Goal: Information Seeking & Learning: Learn about a topic

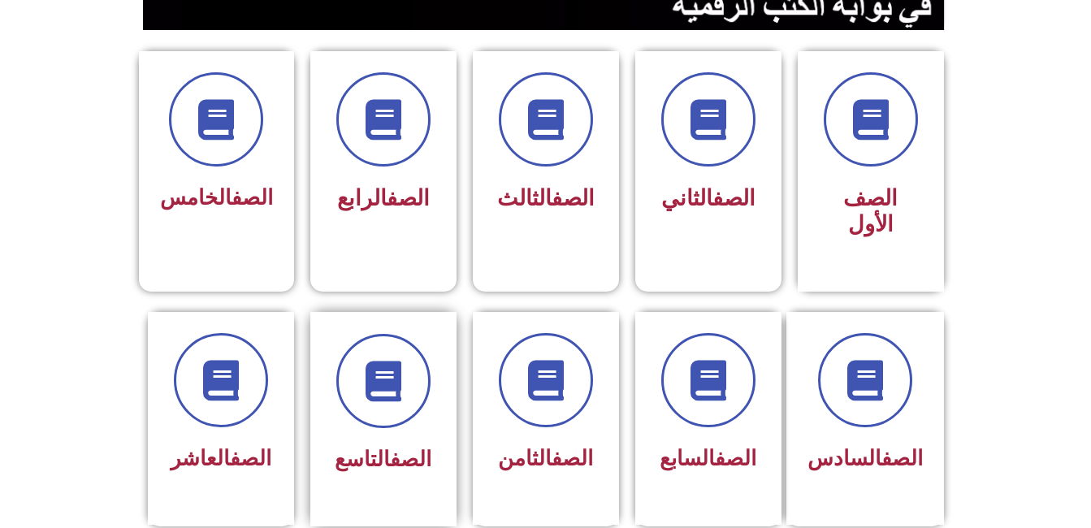
scroll to position [406, 0]
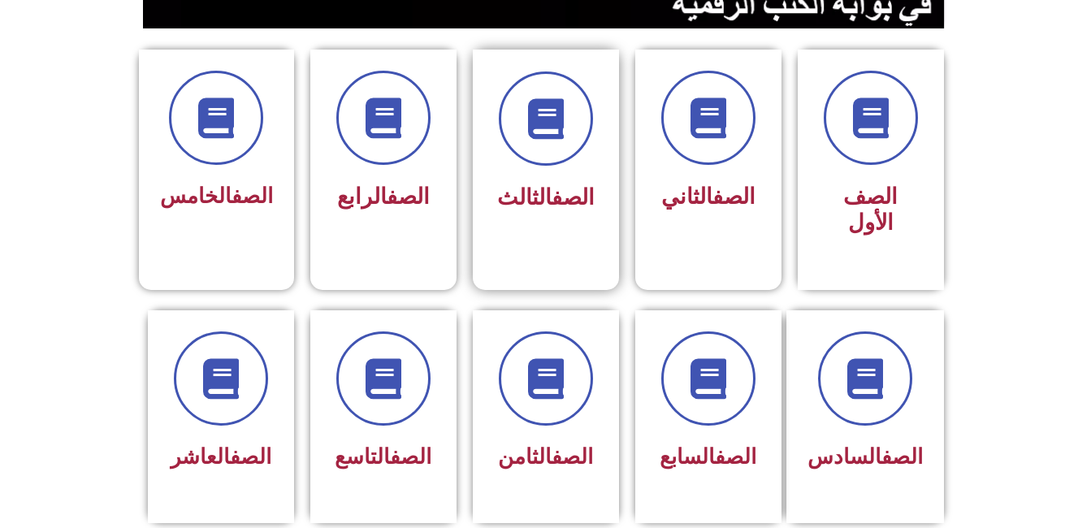
click at [562, 184] on link "الصف" at bounding box center [573, 197] width 43 height 26
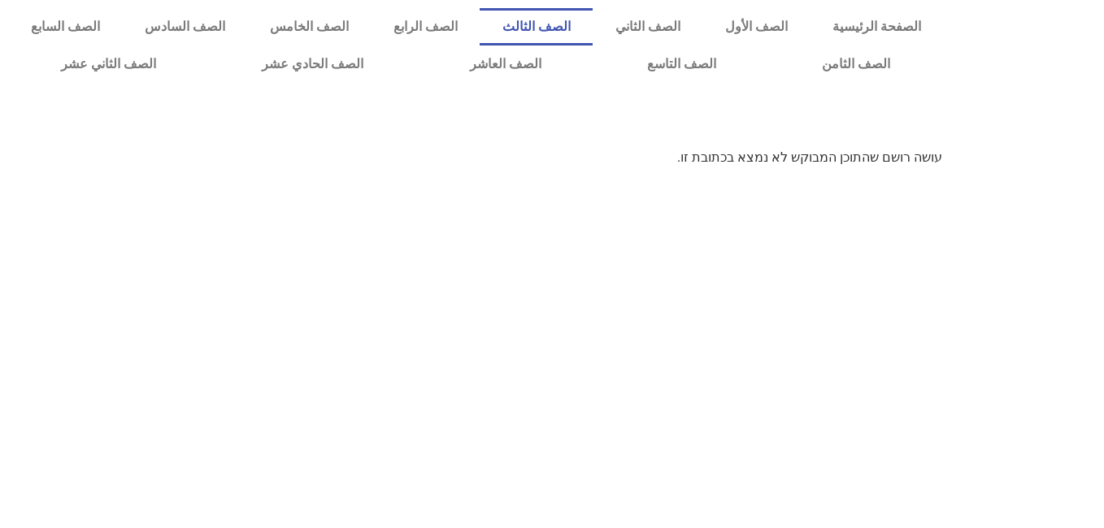
click at [592, 26] on link "الصف الثالث" at bounding box center [535, 26] width 113 height 37
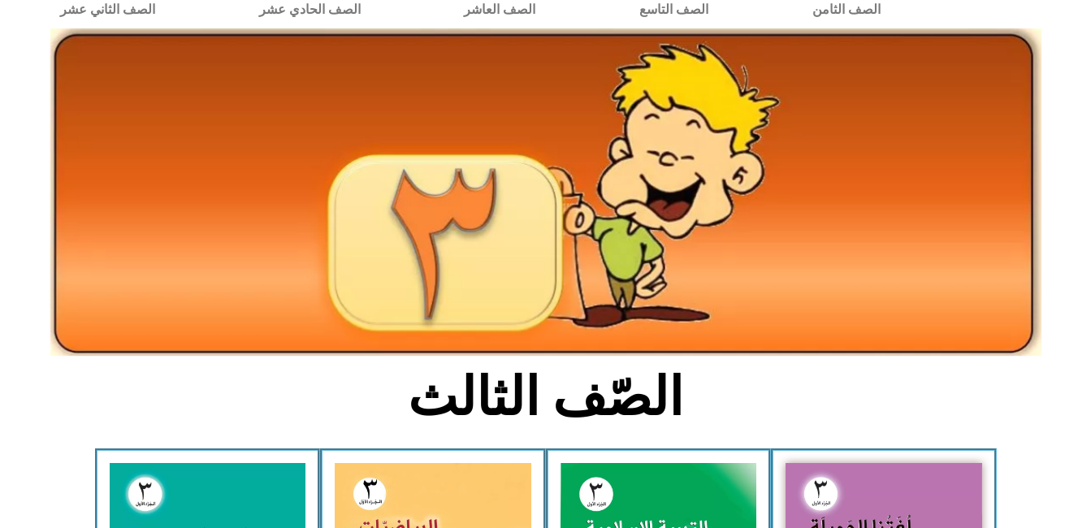
scroll to position [325, 0]
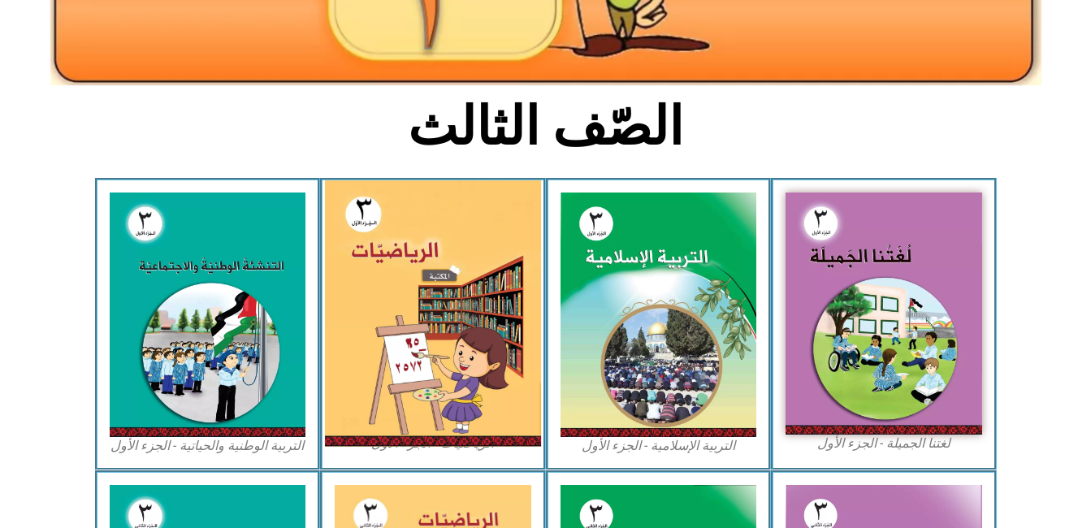
click at [434, 251] on img at bounding box center [433, 313] width 216 height 267
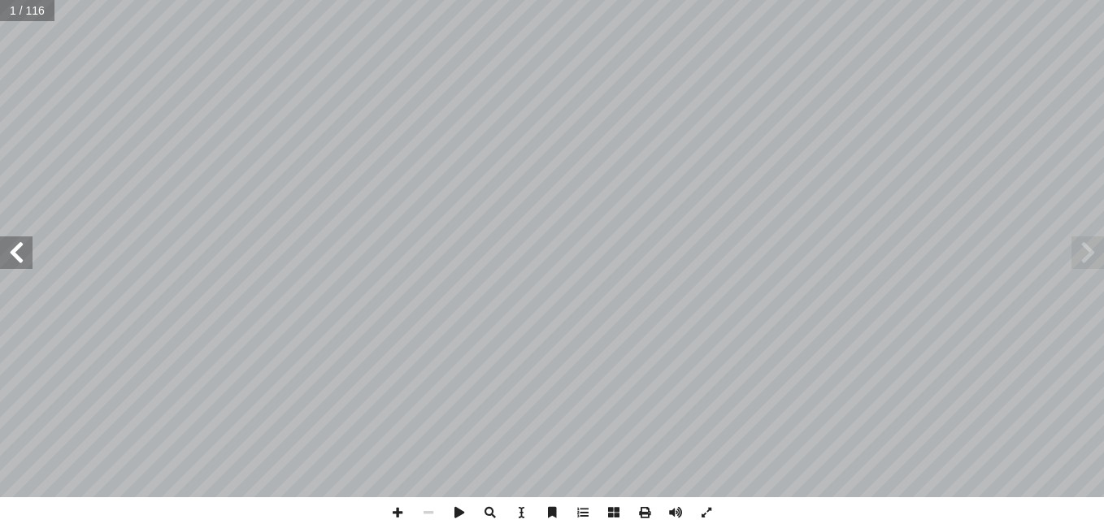
drag, startPoint x: 32, startPoint y: 2, endPoint x: 11, endPoint y: 249, distance: 248.8
click at [11, 249] on span at bounding box center [16, 252] width 33 height 33
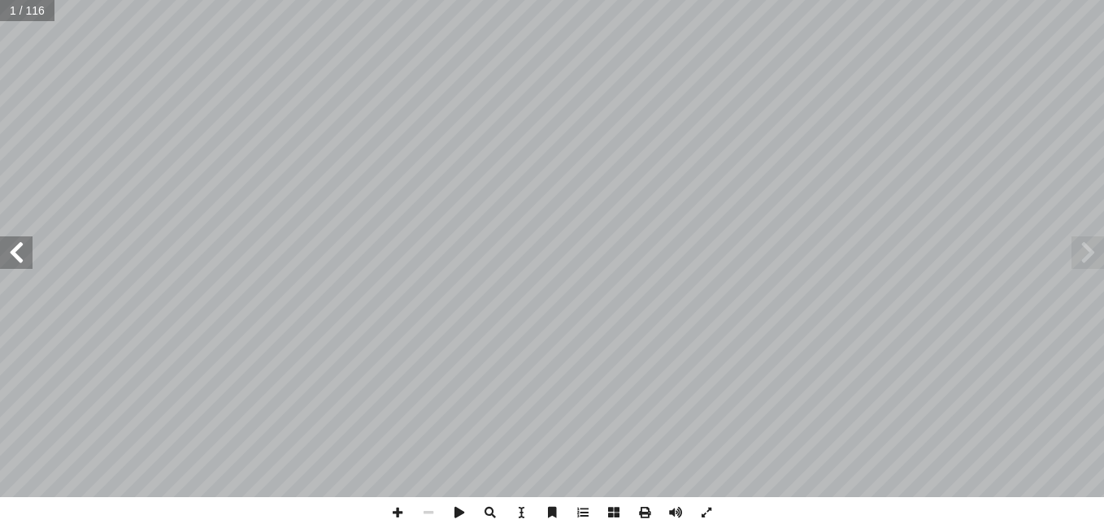
click at [11, 249] on span at bounding box center [16, 252] width 33 height 33
click at [396, 510] on span at bounding box center [397, 512] width 31 height 31
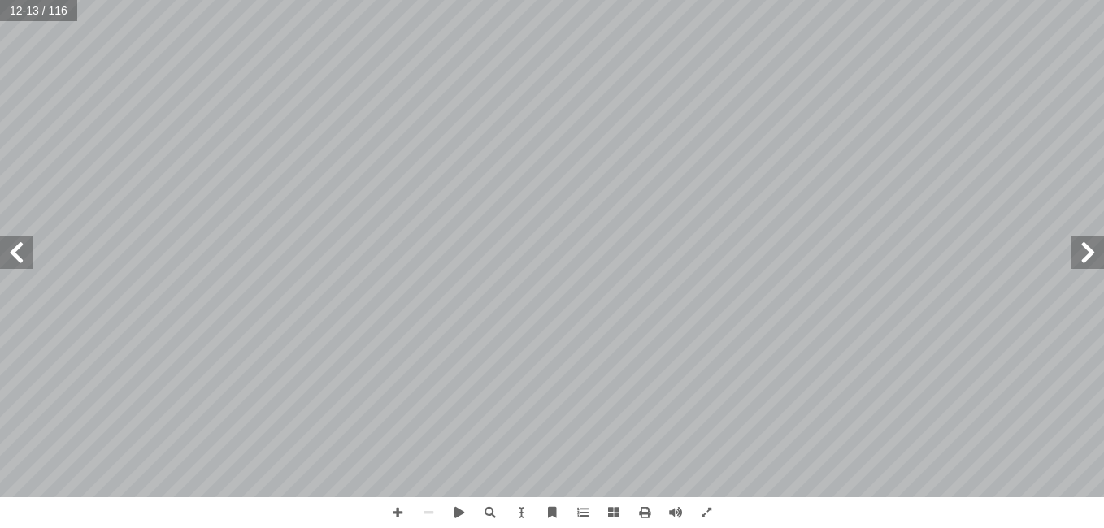
click at [12, 254] on span at bounding box center [16, 252] width 33 height 33
click at [18, 252] on span at bounding box center [16, 252] width 33 height 33
click at [1092, 252] on span at bounding box center [1087, 252] width 33 height 33
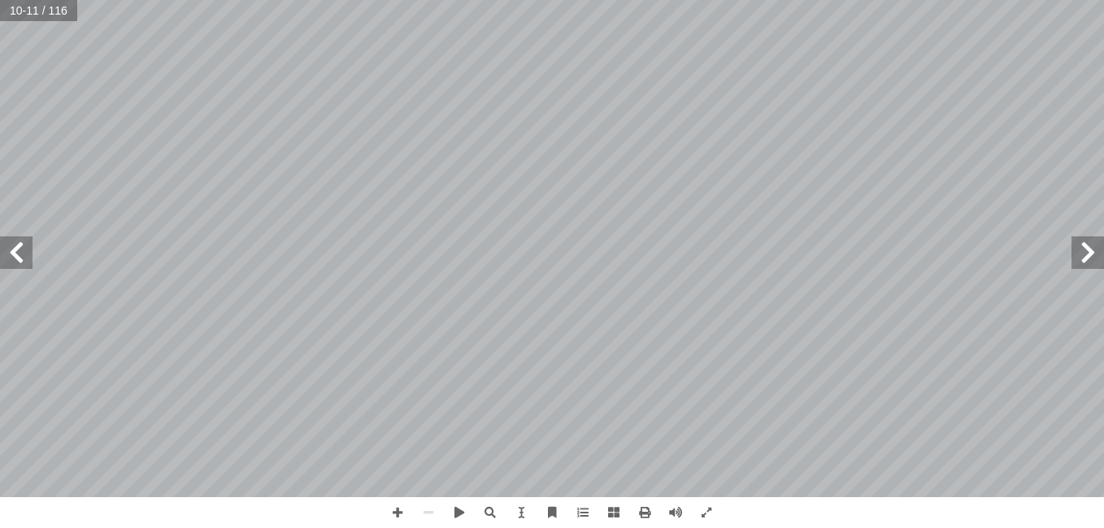
click at [1087, 253] on span at bounding box center [1087, 252] width 33 height 33
click at [20, 259] on span at bounding box center [16, 252] width 33 height 33
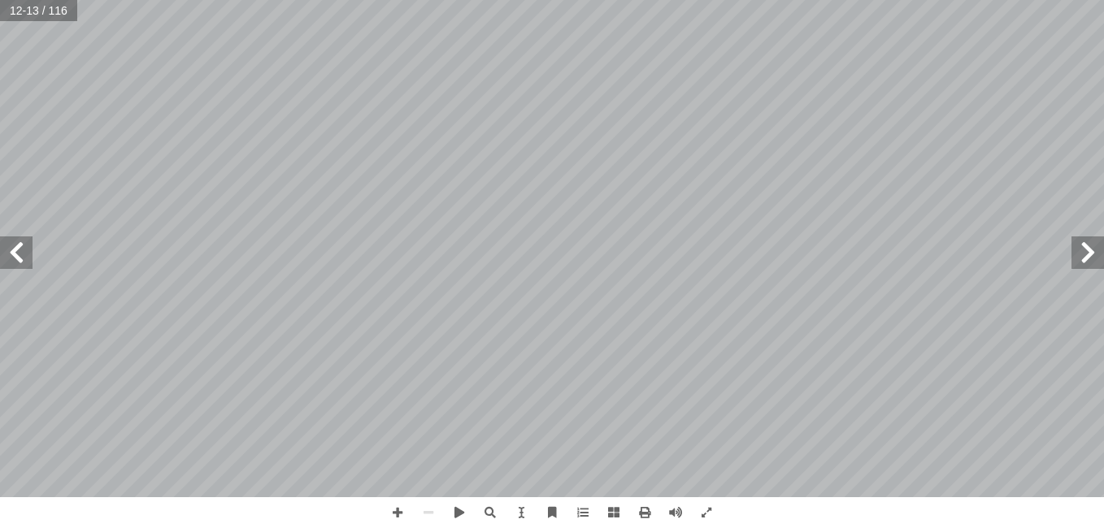
click at [20, 259] on span at bounding box center [16, 252] width 33 height 33
click at [18, 250] on span at bounding box center [16, 252] width 33 height 33
click at [17, 250] on span at bounding box center [16, 252] width 33 height 33
click at [1087, 266] on span at bounding box center [1087, 252] width 33 height 33
click at [1087, 264] on span at bounding box center [1087, 252] width 33 height 33
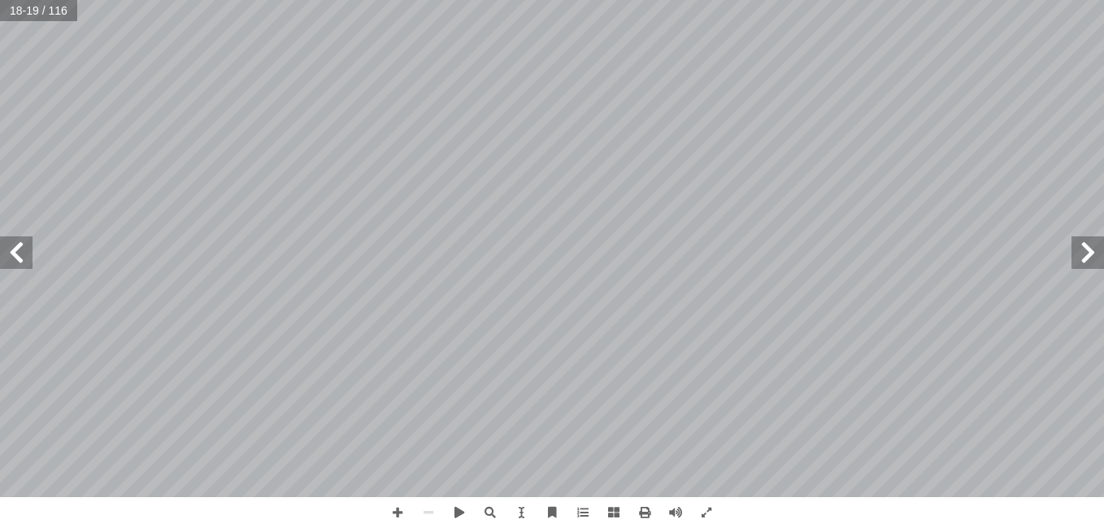
click at [1087, 264] on span at bounding box center [1087, 252] width 33 height 33
click at [1088, 247] on span at bounding box center [1087, 252] width 33 height 33
click at [7, 252] on span at bounding box center [16, 252] width 33 height 33
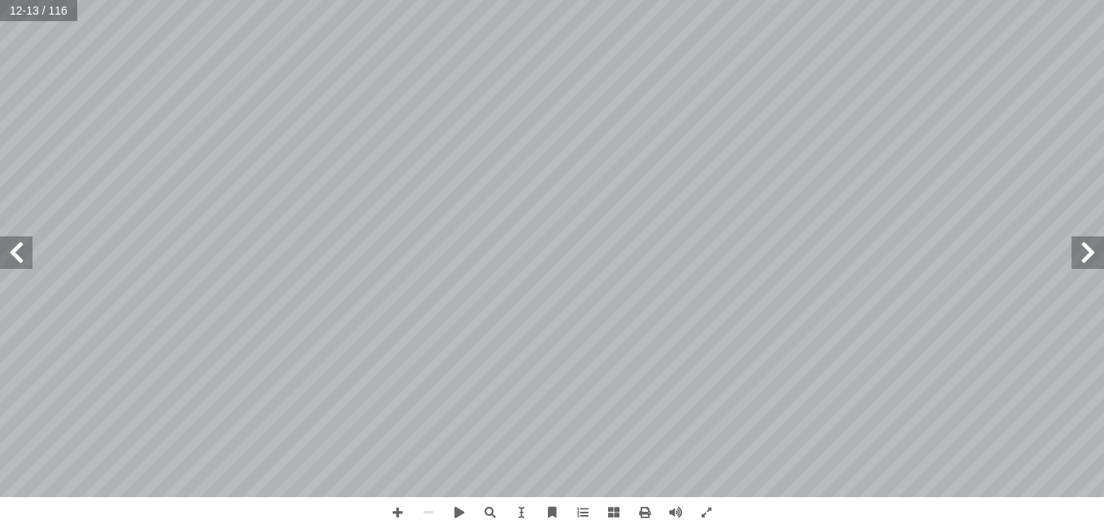
click at [7, 252] on span at bounding box center [16, 252] width 33 height 33
click at [20, 254] on span at bounding box center [16, 252] width 33 height 33
click at [1088, 258] on span at bounding box center [1087, 252] width 33 height 33
click at [11, 248] on span at bounding box center [16, 252] width 33 height 33
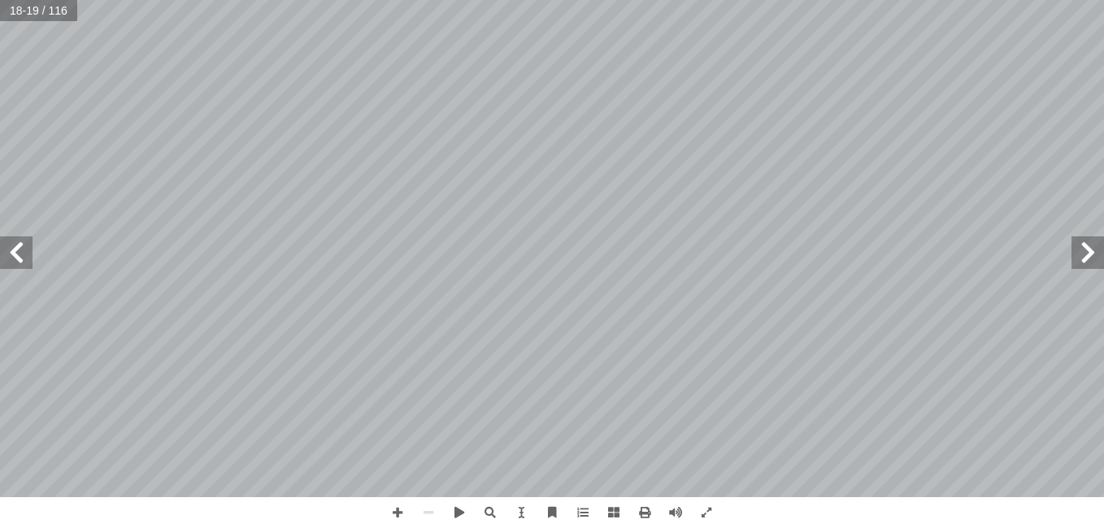
click at [11, 245] on span at bounding box center [16, 252] width 33 height 33
click at [1096, 254] on span at bounding box center [1087, 252] width 33 height 33
click at [706, 515] on span at bounding box center [706, 512] width 31 height 31
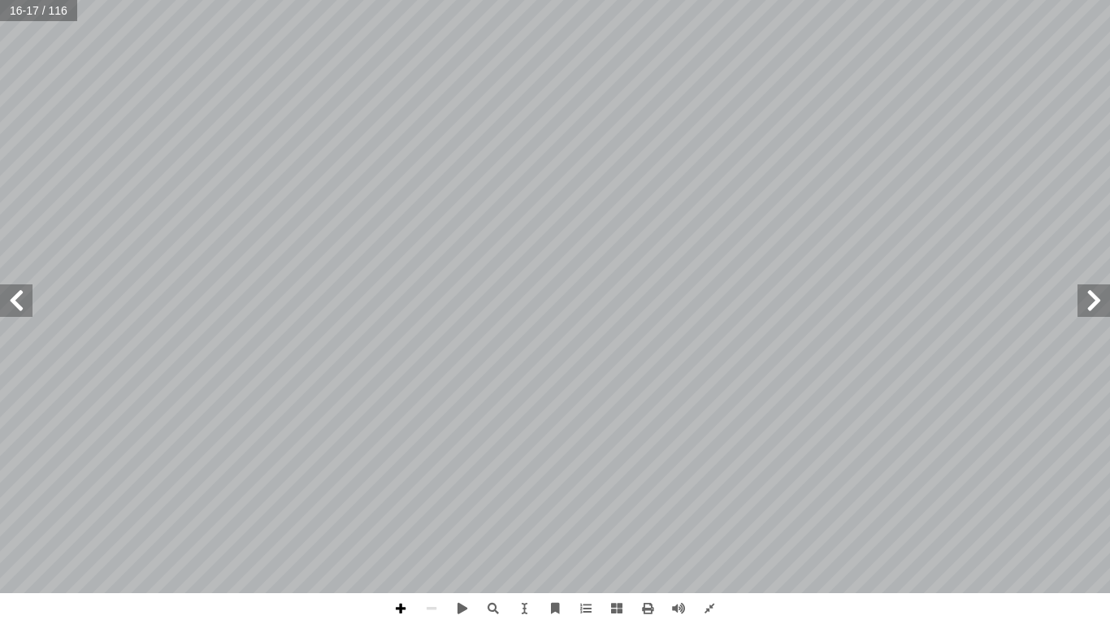
click at [400, 527] on span at bounding box center [400, 608] width 31 height 31
